Goal: Transaction & Acquisition: Purchase product/service

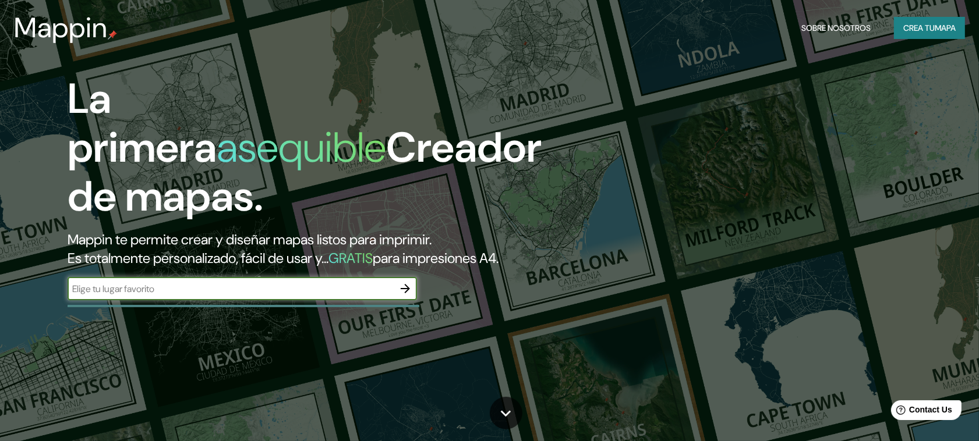
click at [930, 33] on font "Crea tu" at bounding box center [918, 27] width 31 height 15
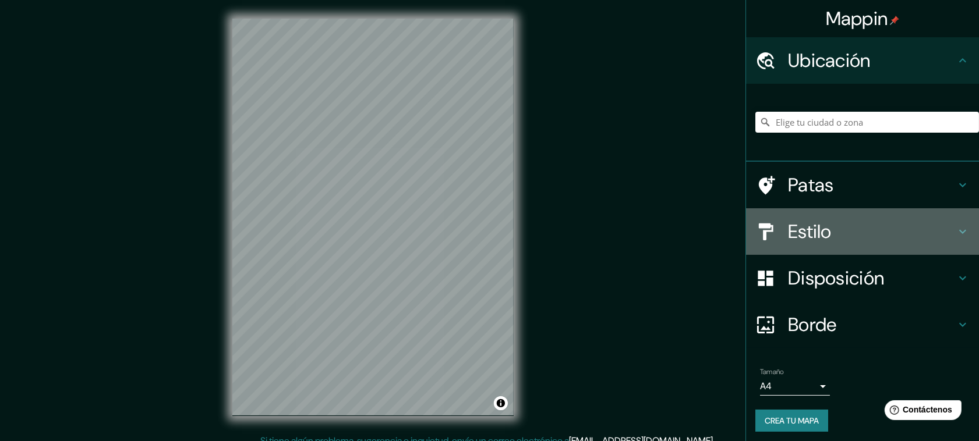
click at [889, 222] on h4 "Estilo" at bounding box center [872, 231] width 168 height 23
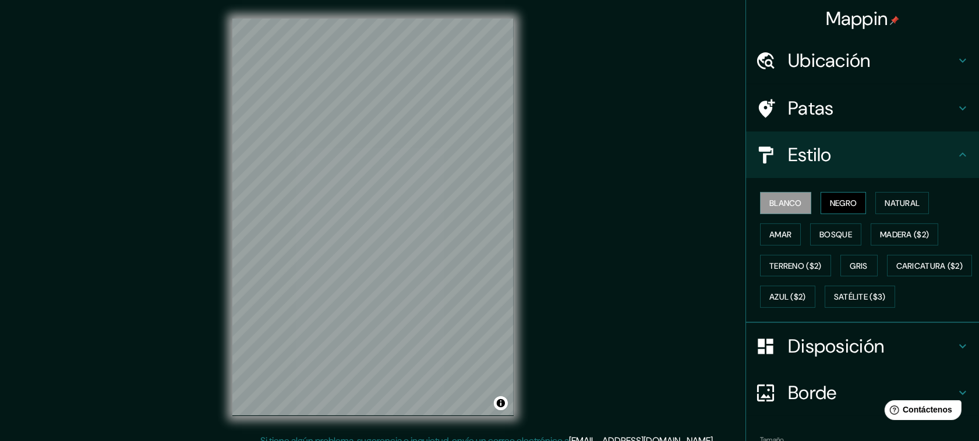
click at [836, 204] on font "Negro" at bounding box center [843, 203] width 27 height 10
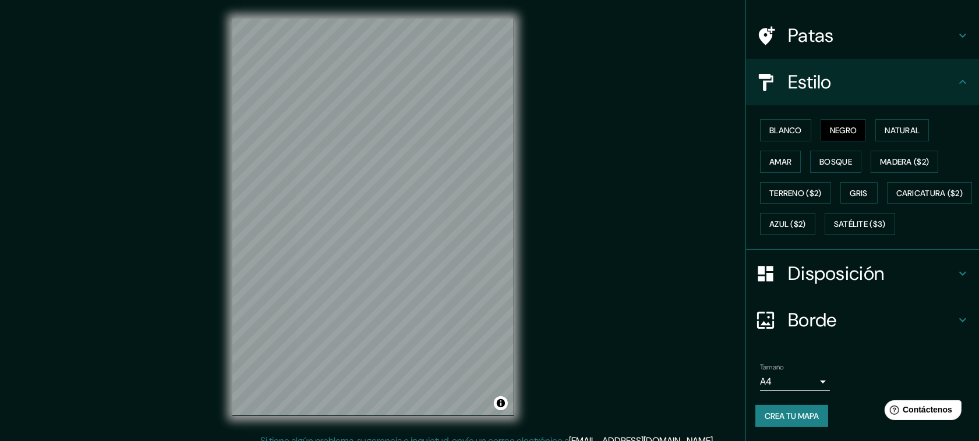
click at [801, 383] on body "Mappin Ubicación Patas Estilo Blanco Negro Natural [PERSON_NAME] ($2) Terreno (…" at bounding box center [489, 220] width 979 height 441
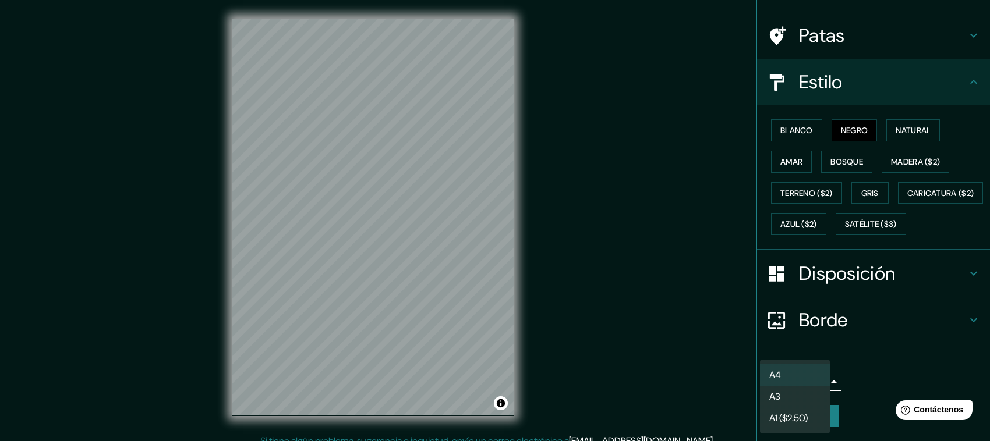
click at [801, 400] on li "A3" at bounding box center [795, 397] width 70 height 22
type input "a4"
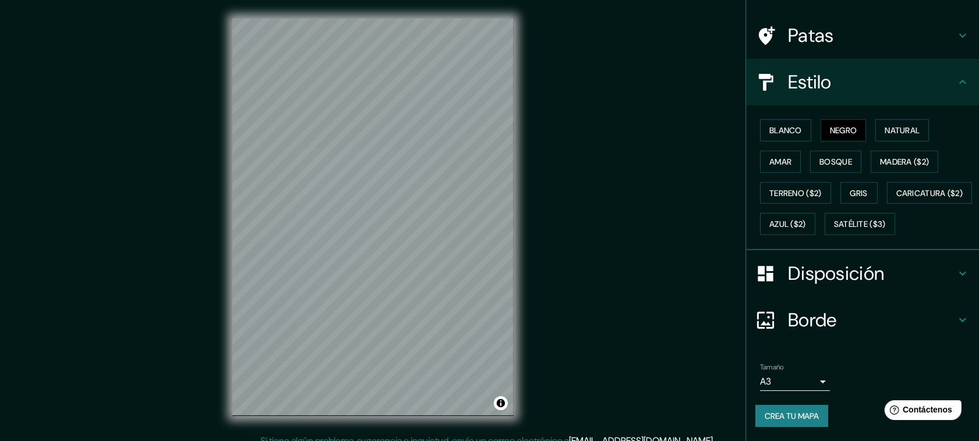
drag, startPoint x: 536, startPoint y: 127, endPoint x: 584, endPoint y: 169, distance: 64.0
click at [584, 169] on div "Mappin Ubicación Patas Estilo Blanco Negro Natural [PERSON_NAME] ($2) Terreno (…" at bounding box center [489, 226] width 979 height 453
click at [796, 416] on font "Crea tu mapa" at bounding box center [792, 416] width 54 height 10
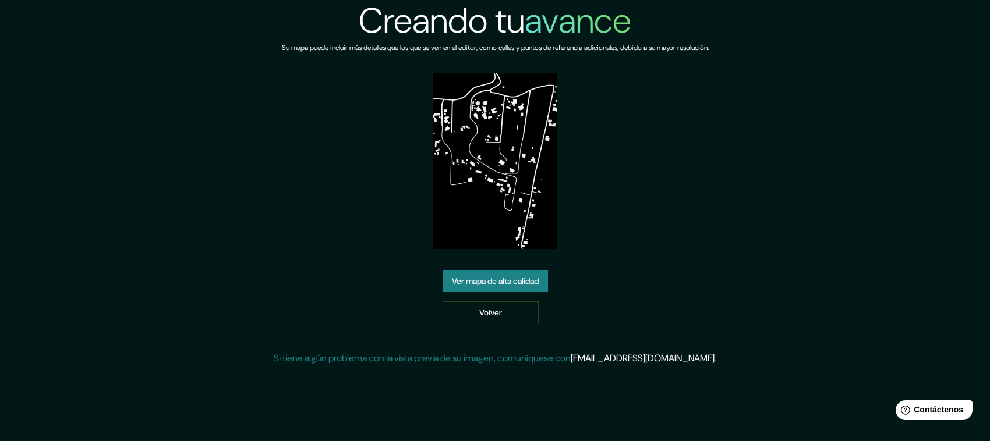
click at [519, 281] on font "Ver mapa de alta calidad" at bounding box center [495, 281] width 87 height 10
